Goal: Check status: Check status

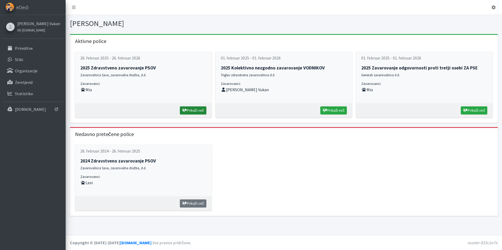
click at [196, 110] on link "Prikaži več" at bounding box center [193, 111] width 27 height 8
click at [23, 24] on link "[PERSON_NAME] Vukan" at bounding box center [38, 23] width 43 height 6
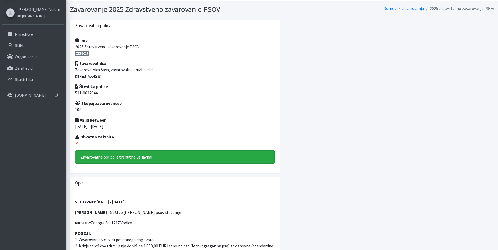
scroll to position [26, 0]
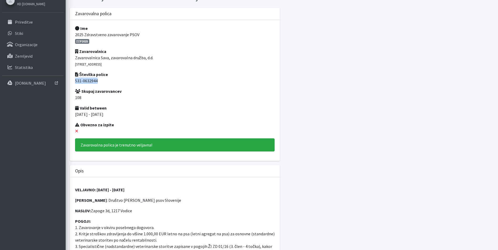
drag, startPoint x: 75, startPoint y: 80, endPoint x: 99, endPoint y: 82, distance: 23.9
click at [99, 82] on p "531-0632944" at bounding box center [175, 81] width 200 height 6
copy p "531-0632944"
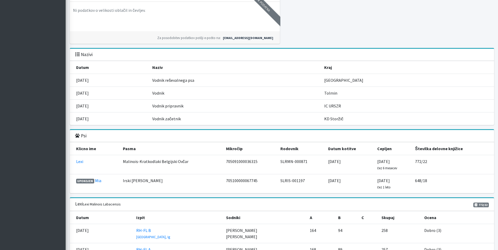
scroll to position [525, 0]
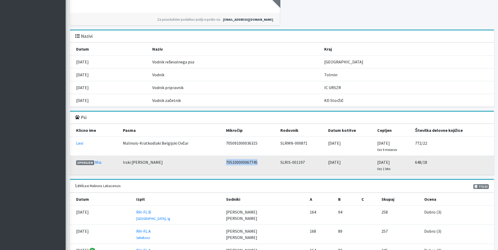
drag, startPoint x: 257, startPoint y: 163, endPoint x: 225, endPoint y: 161, distance: 31.5
click at [225, 161] on td "705100000067745" at bounding box center [250, 165] width 54 height 19
copy td "705100000067745"
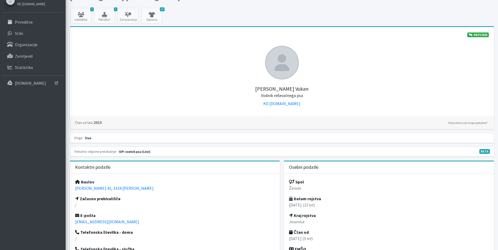
scroll to position [0, 0]
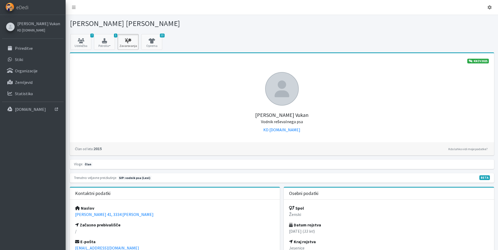
click at [132, 39] on icon at bounding box center [128, 40] width 18 height 5
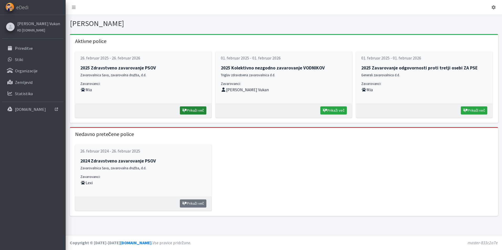
click at [191, 111] on link "Prikaži več" at bounding box center [193, 111] width 27 height 8
click at [473, 112] on link "Prikaži več" at bounding box center [474, 111] width 27 height 8
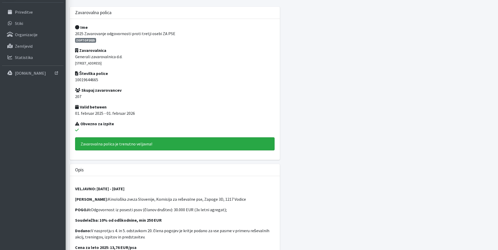
scroll to position [120, 0]
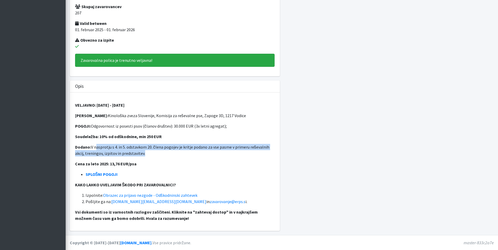
drag, startPoint x: 98, startPoint y: 145, endPoint x: 153, endPoint y: 152, distance: 56.2
click at [153, 152] on p "Dodano: V nasprotju s 4. in 5. odstavkom 20. člena pogojev je kritje podano za …" at bounding box center [175, 150] width 200 height 13
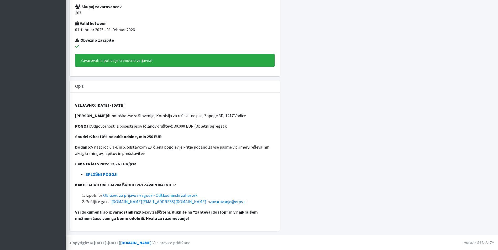
drag, startPoint x: 153, startPoint y: 152, endPoint x: 150, endPoint y: 158, distance: 6.5
click at [150, 158] on div "VELJAVNO: [DATE] - [DATE] ZAVAROVANEC: Kinološka zveza Slovenije, Komisija za r…" at bounding box center [175, 162] width 210 height 139
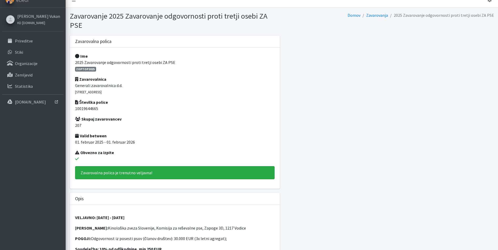
scroll to position [0, 0]
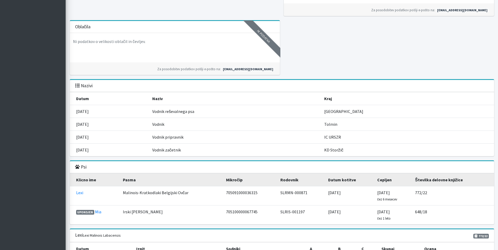
scroll to position [499, 0]
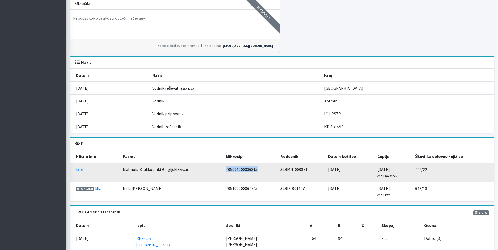
drag, startPoint x: 226, startPoint y: 169, endPoint x: 257, endPoint y: 167, distance: 30.8
click at [257, 167] on td "705091000036315" at bounding box center [250, 172] width 54 height 19
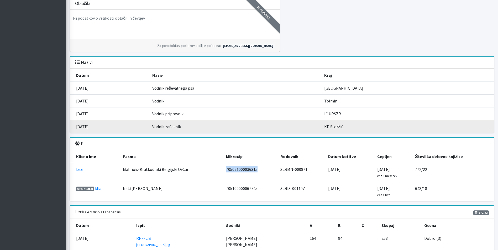
copy td "705091000036315"
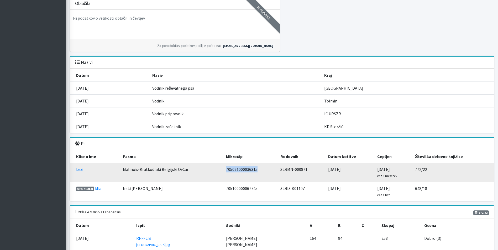
drag, startPoint x: 348, startPoint y: 169, endPoint x: 328, endPoint y: 171, distance: 20.3
click at [328, 171] on td "02.12.2020" at bounding box center [349, 172] width 49 height 19
drag, startPoint x: 328, startPoint y: 171, endPoint x: 336, endPoint y: 171, distance: 8.4
copy td "02.12.2020"
